Goal: Contribute content: Add original content to the website for others to see

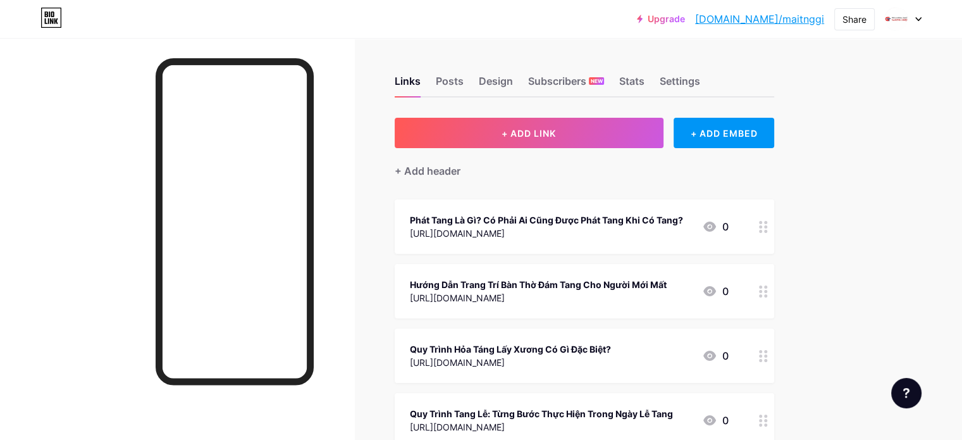
click at [537, 148] on div "+ Add header" at bounding box center [585, 163] width 380 height 31
click at [533, 153] on div "+ Add header" at bounding box center [585, 163] width 380 height 31
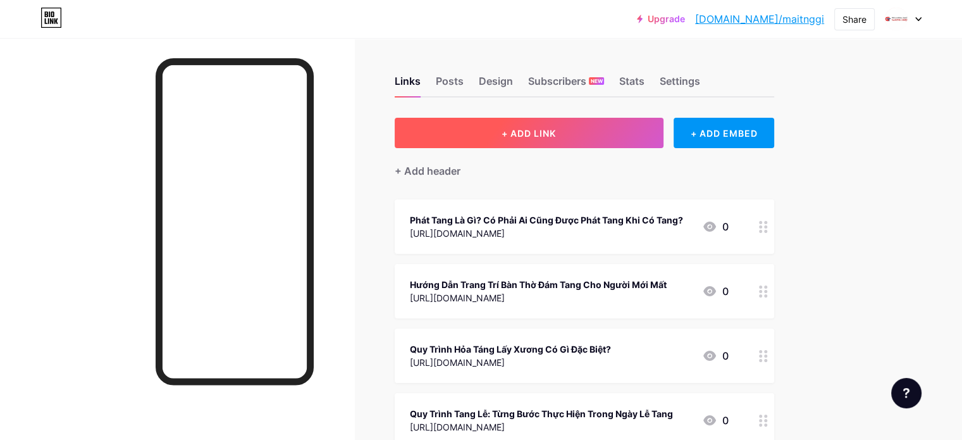
click at [553, 140] on button "+ ADD LINK" at bounding box center [529, 133] width 269 height 30
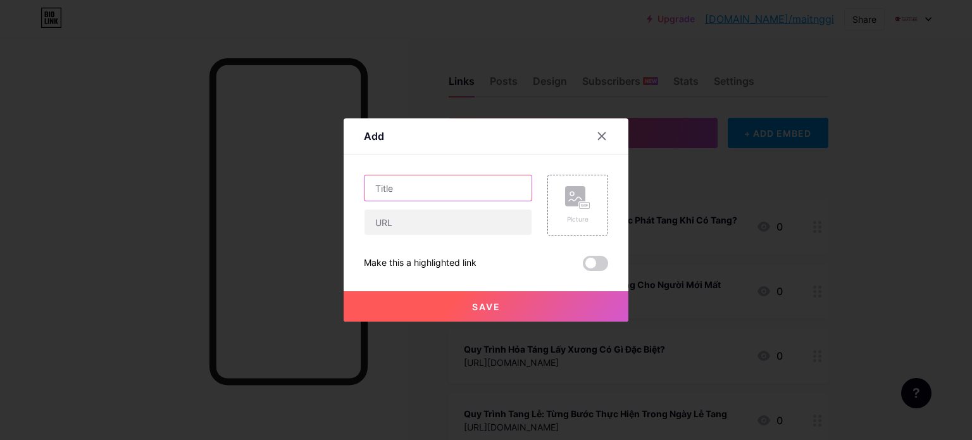
click at [436, 193] on input "text" at bounding box center [447, 187] width 167 height 25
paste input "Đi Đám Tang Mặc Đồ Gì Ở [GEOGRAPHIC_DATA]?"
type input "Đi Đám Tang Mặc Đồ Gì Ở [GEOGRAPHIC_DATA]?"
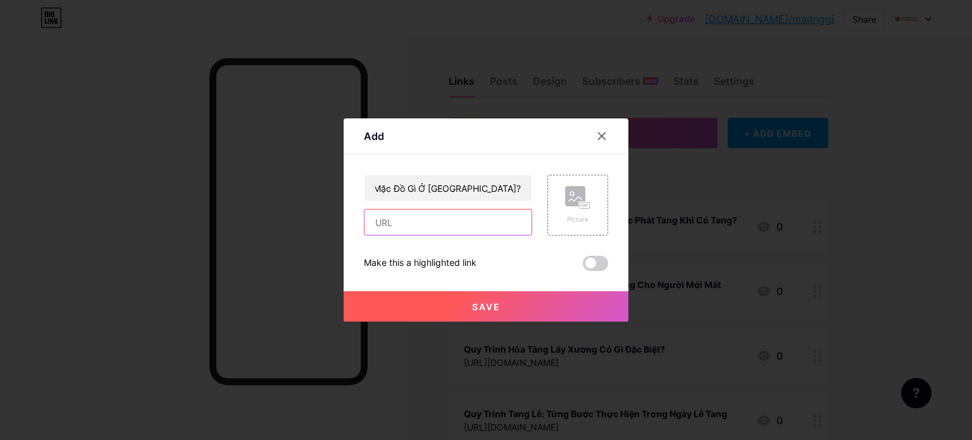
scroll to position [0, 0]
click at [392, 228] on input "text" at bounding box center [447, 221] width 167 height 25
click at [400, 83] on div at bounding box center [486, 220] width 972 height 440
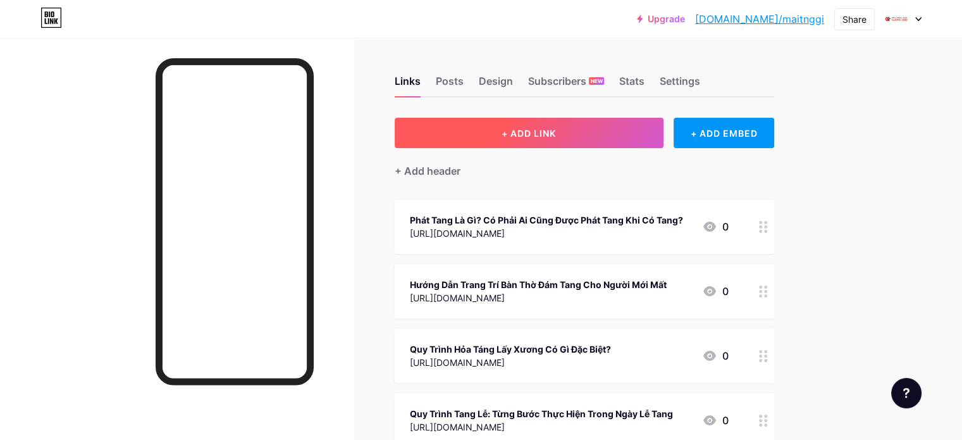
click at [528, 140] on button "+ ADD LINK" at bounding box center [529, 133] width 269 height 30
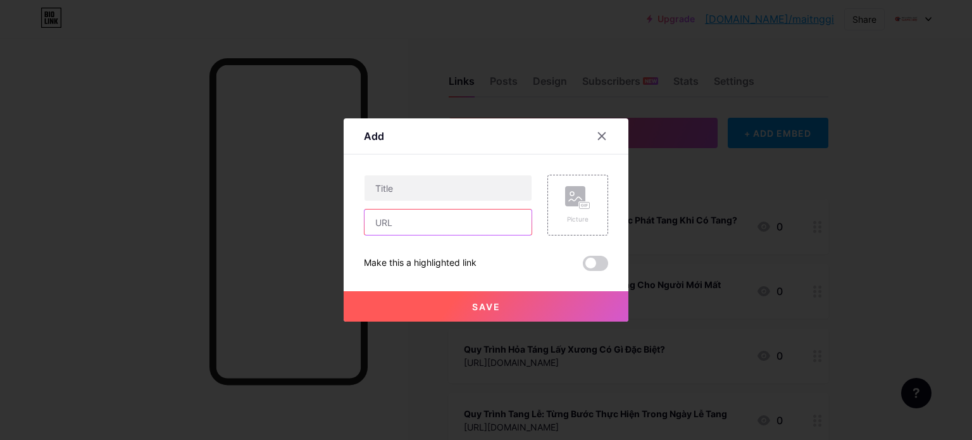
click at [409, 229] on input "text" at bounding box center [447, 221] width 167 height 25
paste input "[URL][DOMAIN_NAME]"
type input "[URL][DOMAIN_NAME]"
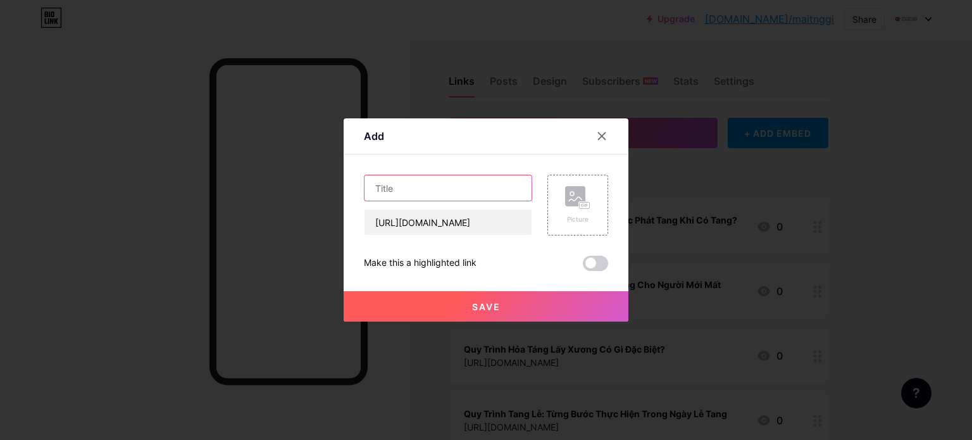
scroll to position [0, 0]
click at [421, 191] on input "text" at bounding box center [447, 187] width 167 height 25
paste input "Đi Đám Tang Mặc Đồ Gì Ở [GEOGRAPHIC_DATA]?"
type input "Đi Đám Tang Mặc Đồ Gì Ở [GEOGRAPHIC_DATA]?"
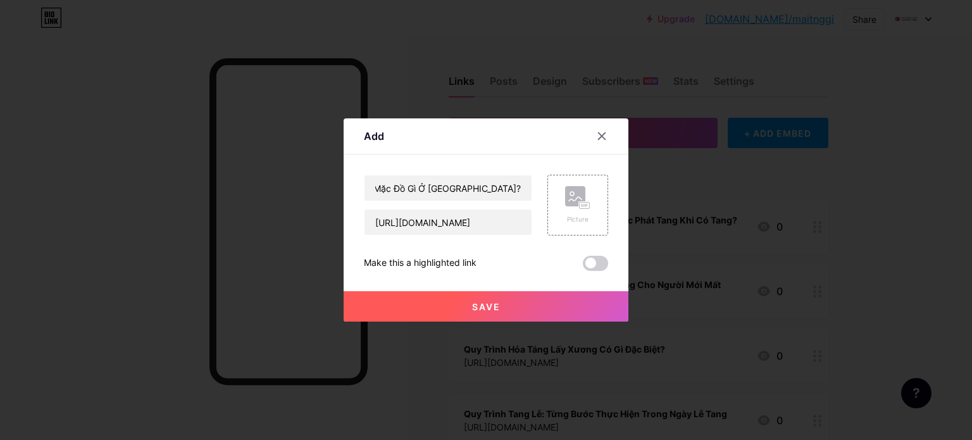
scroll to position [0, 0]
click at [438, 306] on button "Save" at bounding box center [486, 306] width 285 height 30
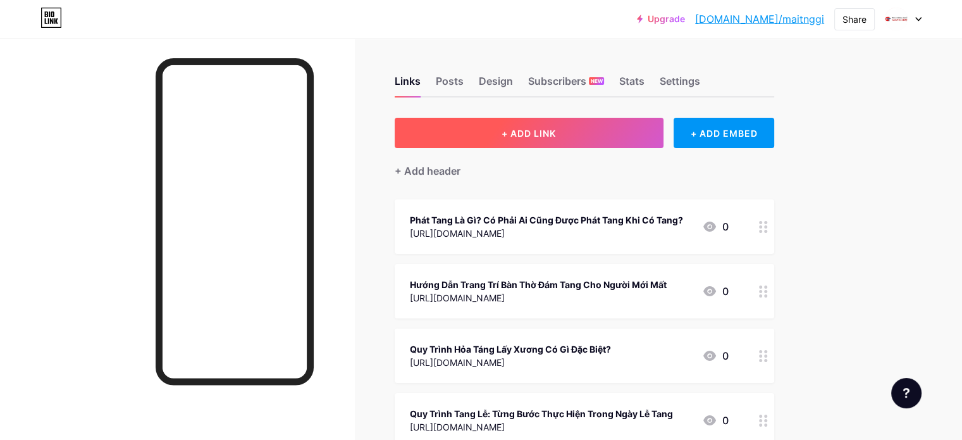
click at [554, 132] on button "+ ADD LINK" at bounding box center [529, 133] width 269 height 30
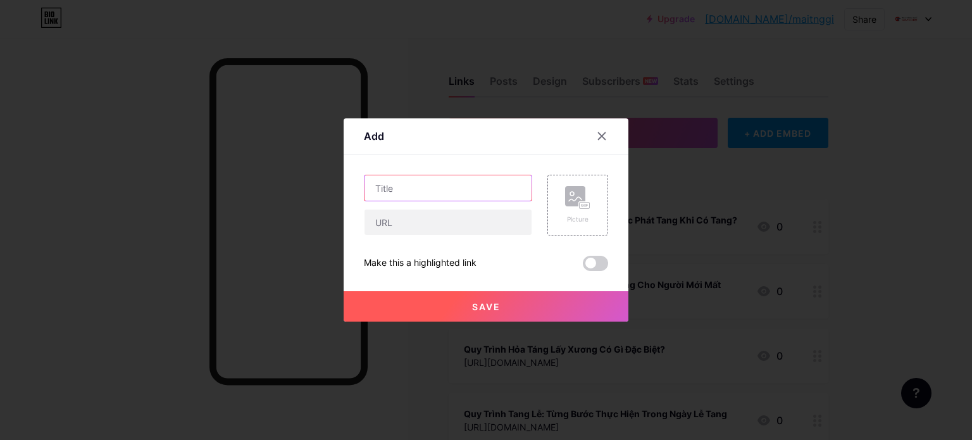
click at [440, 187] on input "text" at bounding box center [447, 187] width 167 height 25
paste input "Đi Viếng Đám Ma Mang Gì Để Thể Hiện Sự Chia Buồn Chân Thành"
type input "Đi Viếng Đám Ma Mang Gì Để Thể Hiện Sự Chia Buồn Chân Thành"
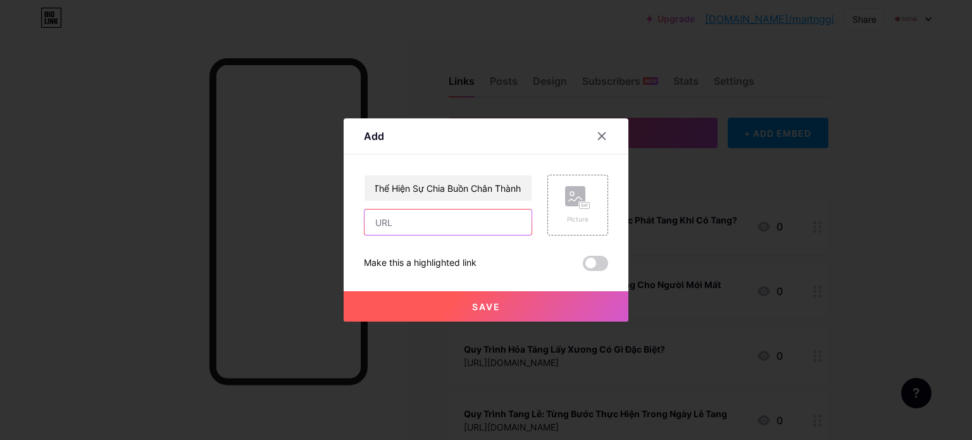
scroll to position [0, 0]
click at [392, 216] on input "text" at bounding box center [447, 221] width 167 height 25
drag, startPoint x: 480, startPoint y: 210, endPoint x: 466, endPoint y: 221, distance: 18.0
click at [476, 214] on input "text" at bounding box center [447, 221] width 167 height 25
paste input "[URL][DOMAIN_NAME]"
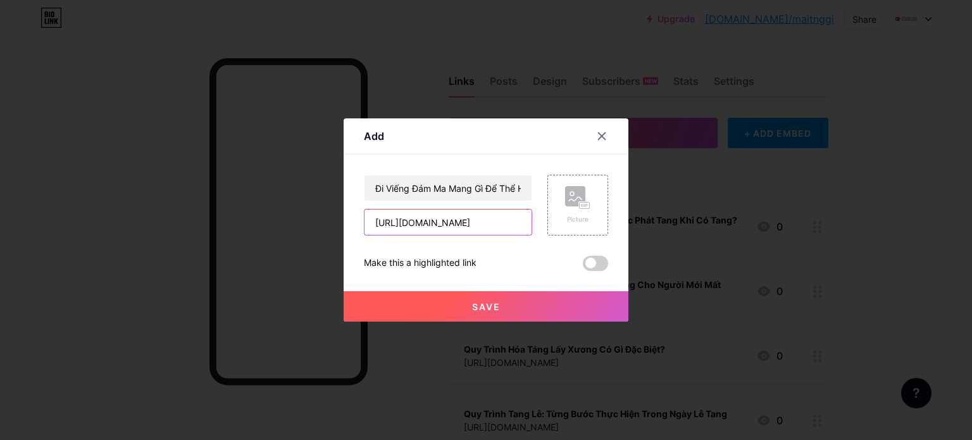
scroll to position [0, 80]
type input "[URL][DOMAIN_NAME]"
click at [438, 316] on button "Save" at bounding box center [486, 306] width 285 height 30
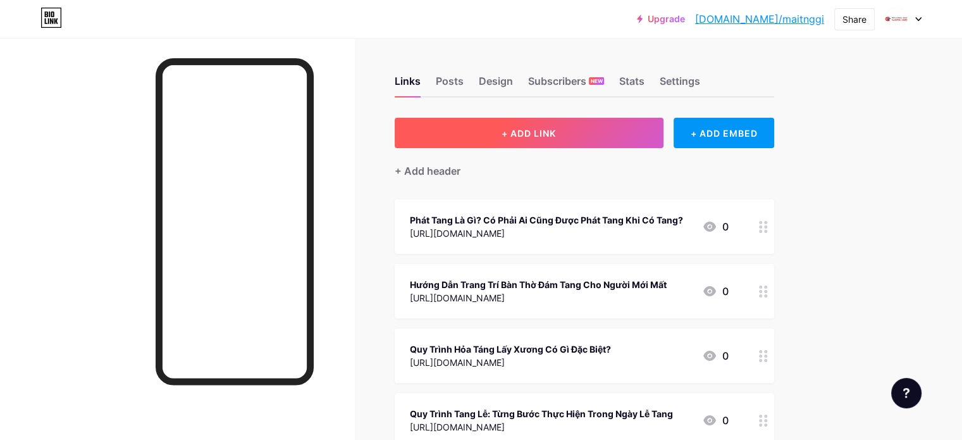
click at [556, 135] on span "+ ADD LINK" at bounding box center [529, 133] width 54 height 11
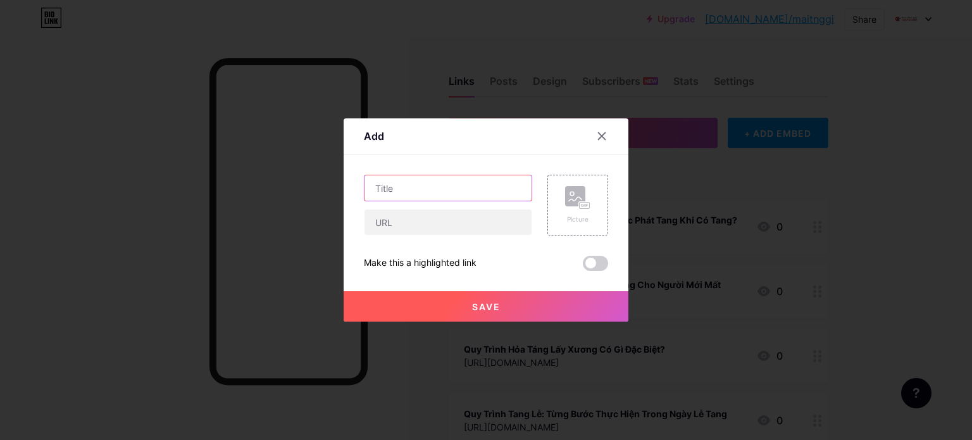
click at [432, 183] on input "text" at bounding box center [447, 187] width 167 height 25
paste input "Nghi Thức Lễ Di Quan [DEMOGRAPHIC_DATA] Có Gì Đặc Biệt?"
type input "Nghi Thức Lễ Di Quan [DEMOGRAPHIC_DATA] Có Gì Đặc Biệt?"
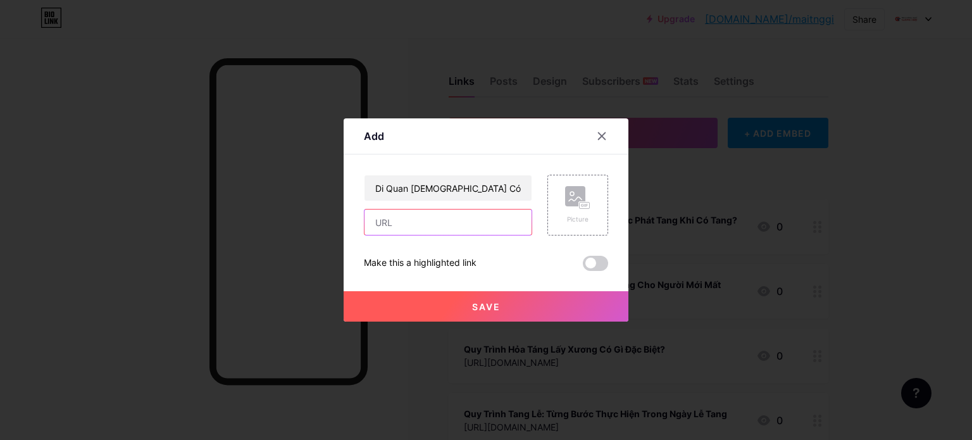
scroll to position [0, 0]
drag, startPoint x: 413, startPoint y: 218, endPoint x: 447, endPoint y: 233, distance: 37.6
click at [414, 218] on input "text" at bounding box center [447, 221] width 167 height 25
click at [448, 149] on div "Add" at bounding box center [486, 140] width 285 height 30
click at [425, 217] on input "text" at bounding box center [447, 221] width 167 height 25
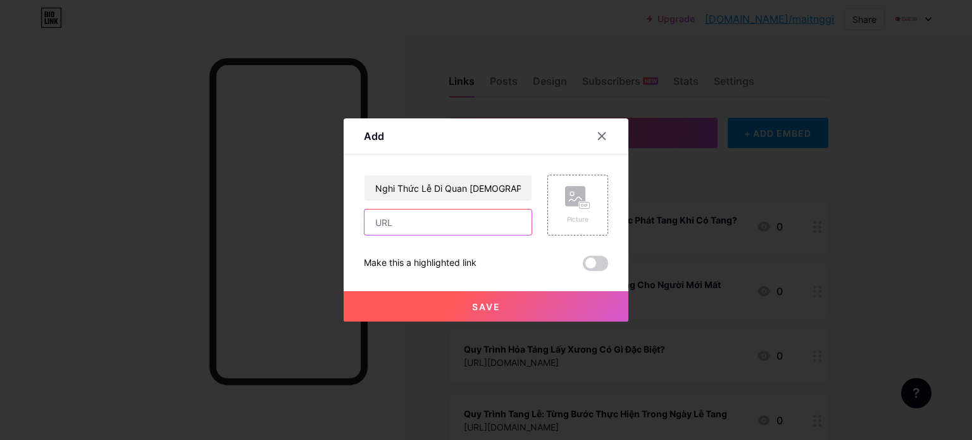
paste input "[URL][DOMAIN_NAME]"
type input "[URL][DOMAIN_NAME]"
click at [403, 311] on button "Save" at bounding box center [486, 306] width 285 height 30
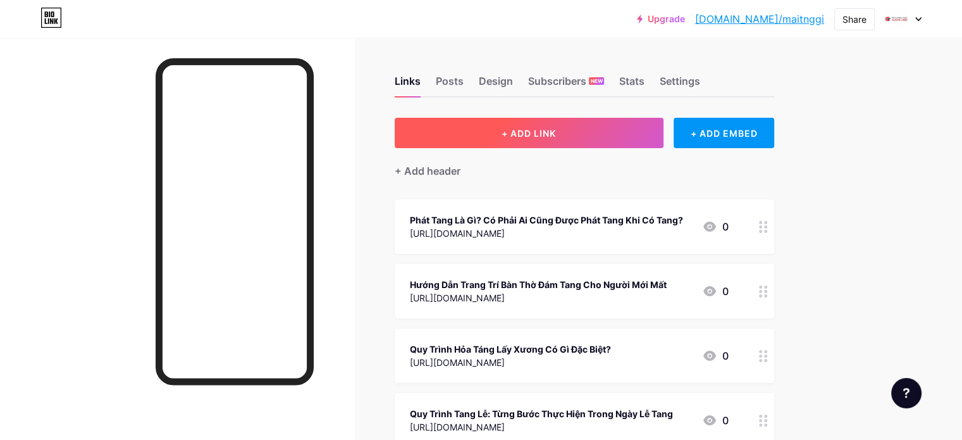
click at [556, 130] on span "+ ADD LINK" at bounding box center [529, 133] width 54 height 11
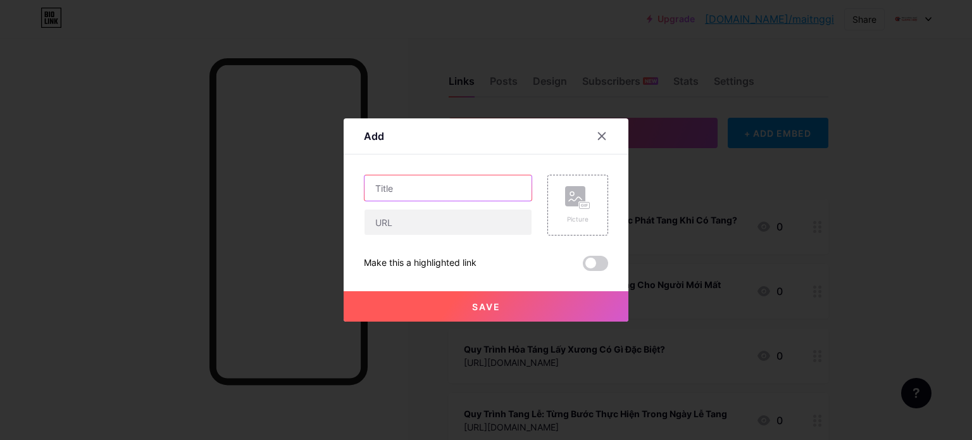
click at [397, 189] on input "text" at bounding box center [447, 187] width 167 height 25
paste input "Nghi Thức Mở Cửa Mã Trong [DEMOGRAPHIC_DATA]: Ý Nghĩa và Nghi Lễ"
type input "Nghi Thức Mở Cửa Mã Trong [DEMOGRAPHIC_DATA]: Ý Nghĩa và Nghi Lễ"
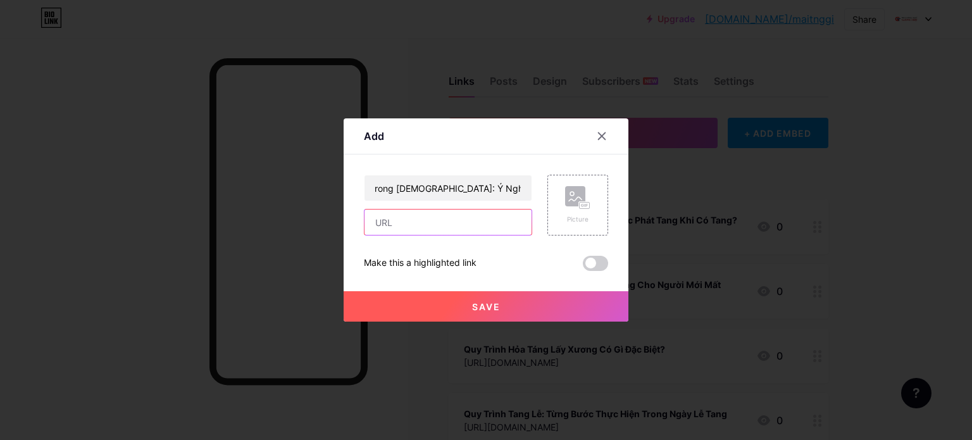
click at [423, 235] on input "text" at bounding box center [447, 221] width 167 height 25
click at [418, 225] on input "text" at bounding box center [447, 221] width 167 height 25
click at [410, 216] on input "text" at bounding box center [447, 221] width 167 height 25
paste input "[URL][DOMAIN_NAME]"
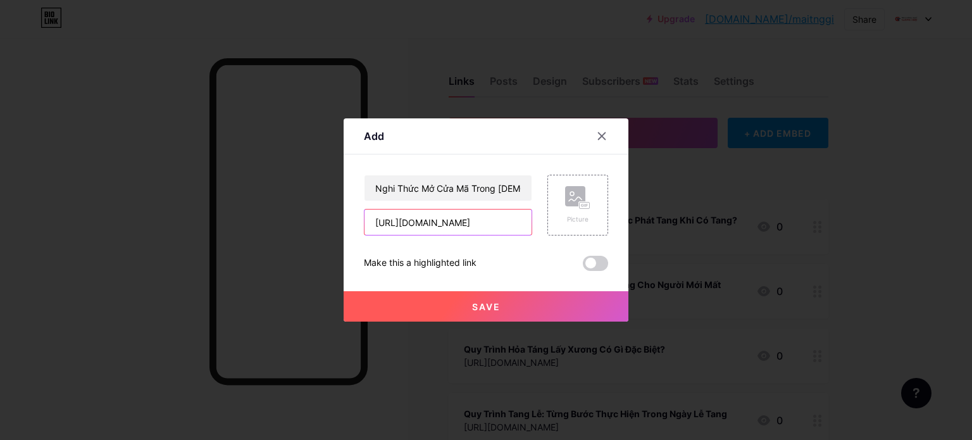
scroll to position [0, 67]
type input "[URL][DOMAIN_NAME]"
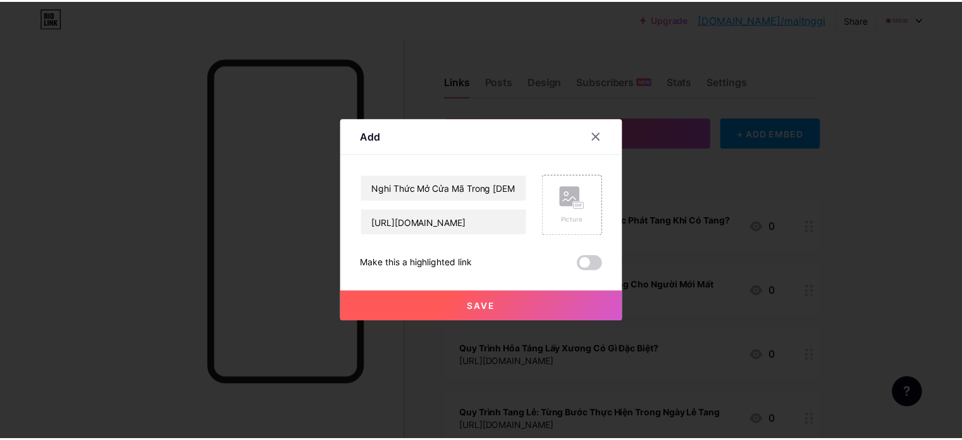
scroll to position [0, 0]
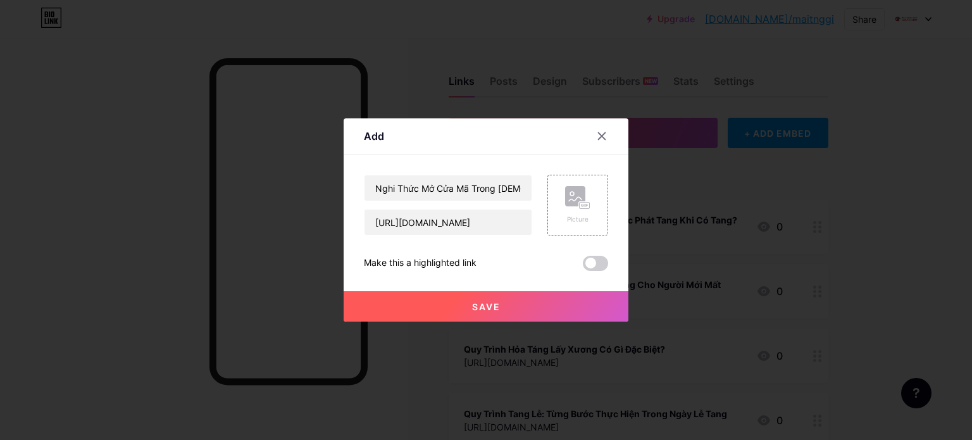
click at [444, 311] on button "Save" at bounding box center [486, 306] width 285 height 30
